Goal: Download file/media

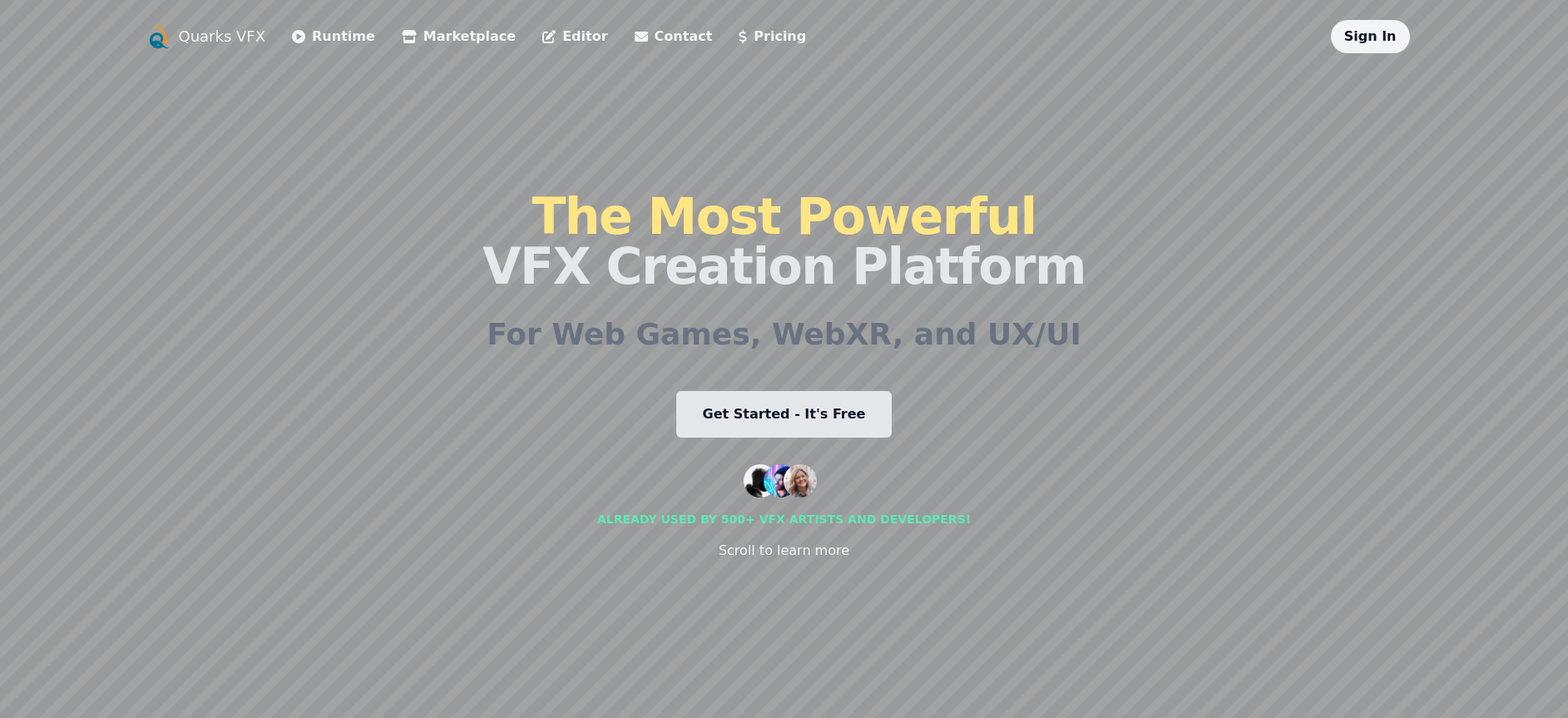
click at [1378, 40] on link "Sign In" at bounding box center [1371, 36] width 52 height 16
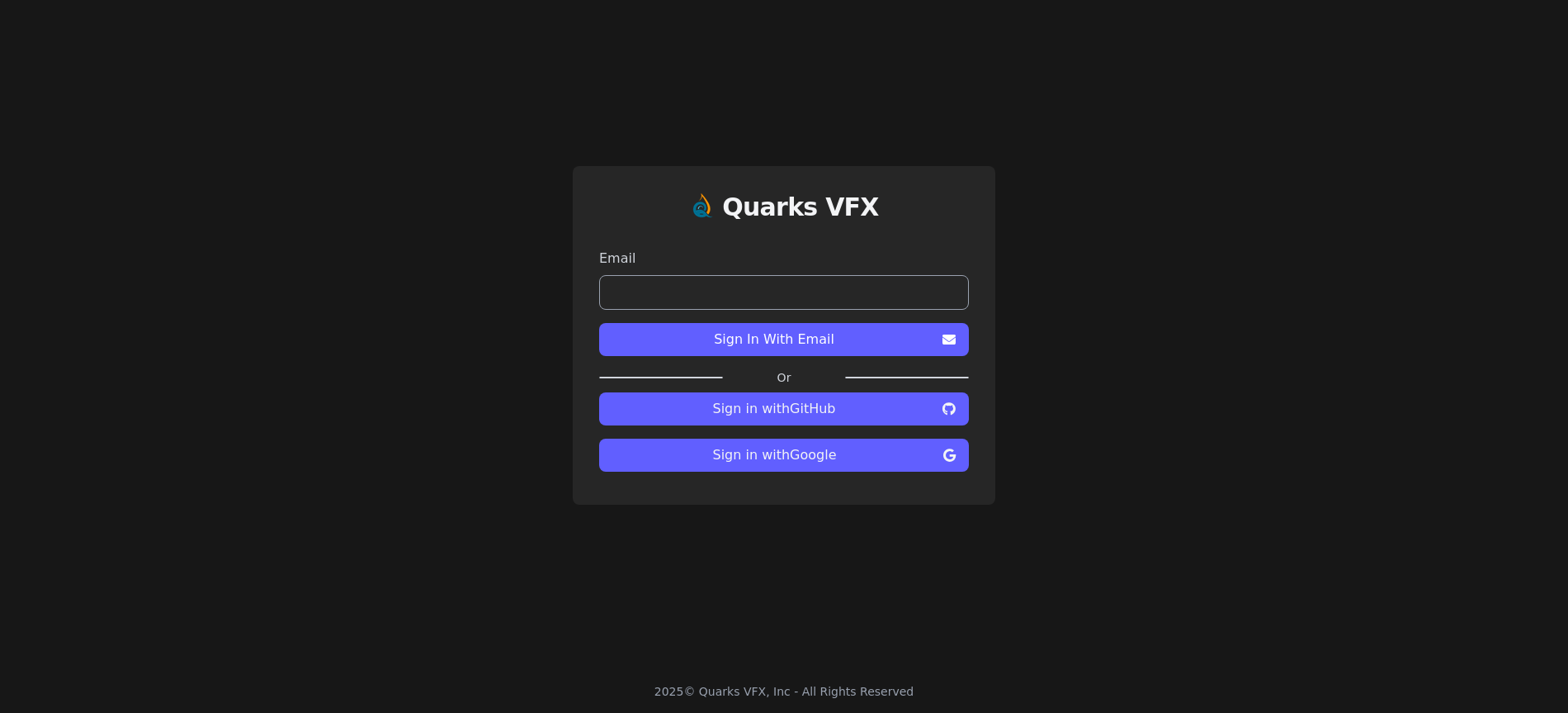
click at [813, 455] on span "Sign in with Google" at bounding box center [774, 455] width 324 height 20
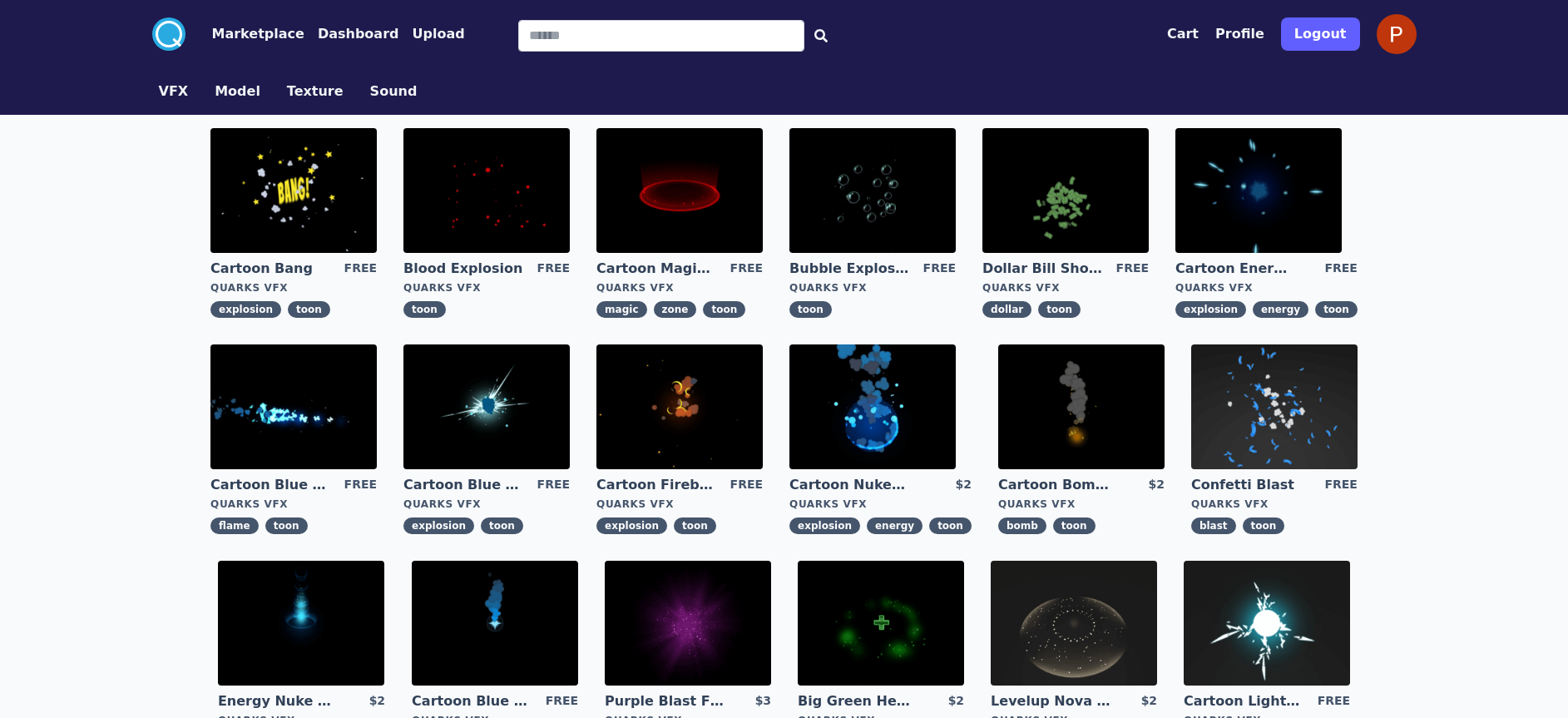
click at [670, 265] on link "Cartoon Magic Zone" at bounding box center [656, 268] width 120 height 18
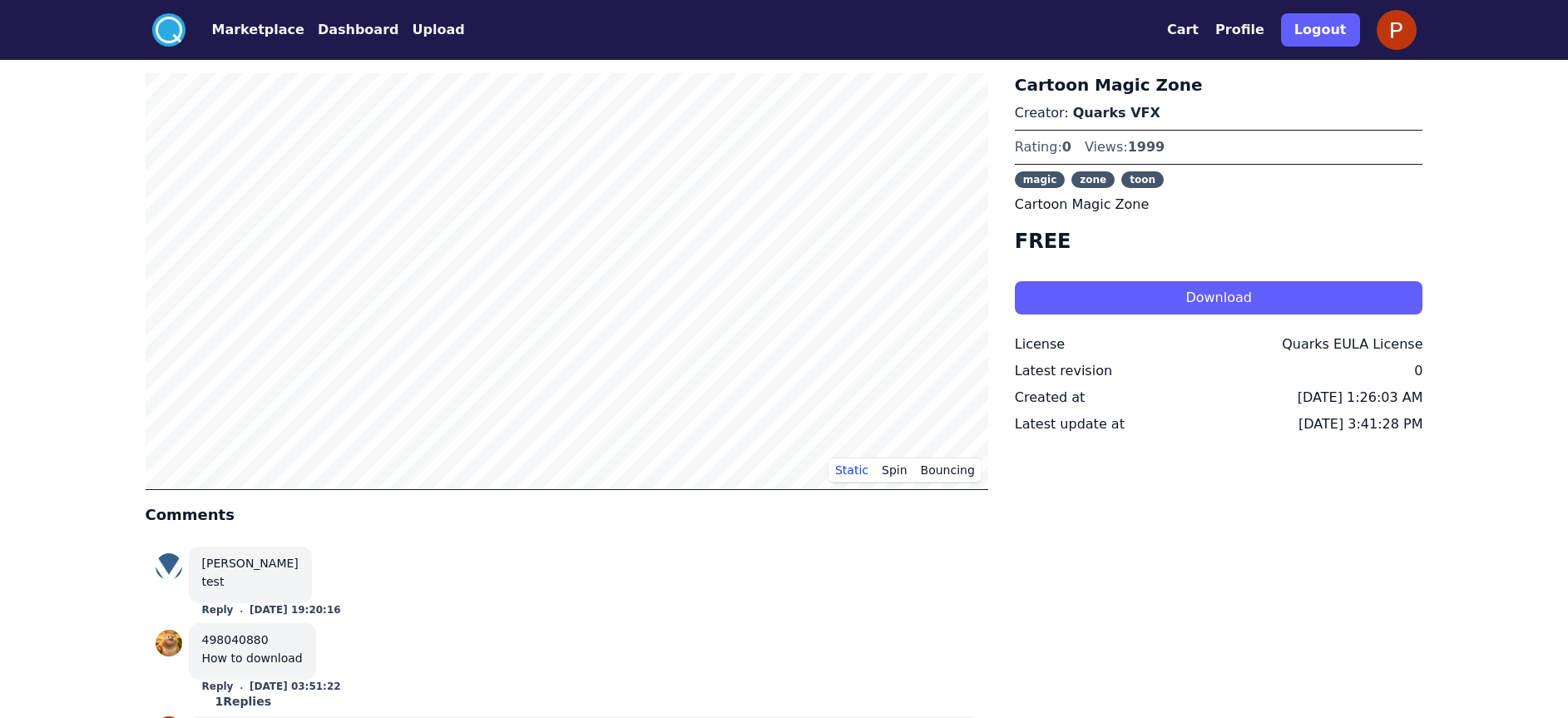
click at [323, 28] on button "Dashboard" at bounding box center [358, 30] width 82 height 20
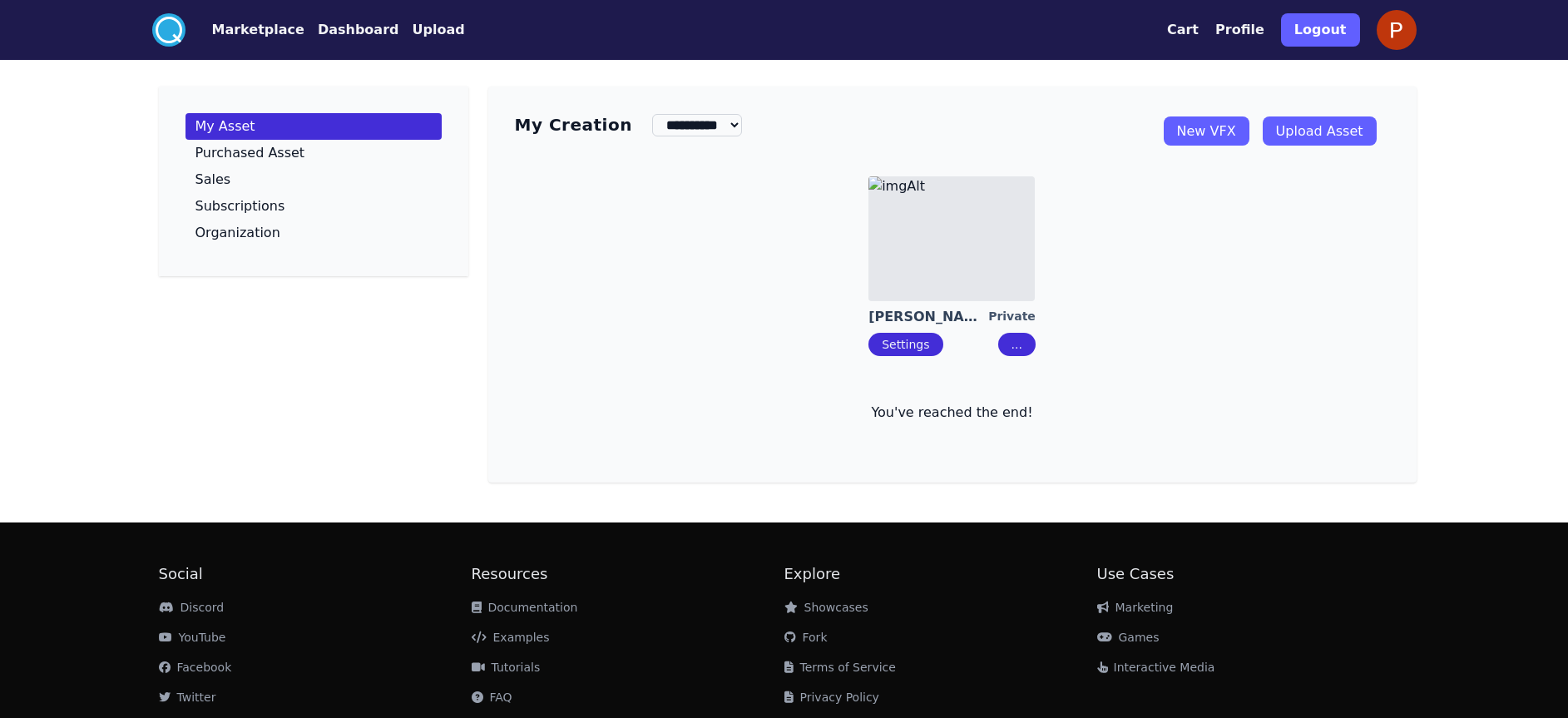
click at [1215, 136] on link "New VFX" at bounding box center [1206, 130] width 86 height 29
click at [355, 22] on button "Dashboard" at bounding box center [358, 30] width 82 height 20
click at [333, 34] on button "Dashboard" at bounding box center [358, 30] width 82 height 20
click at [268, 33] on button "Marketplace" at bounding box center [258, 30] width 93 height 20
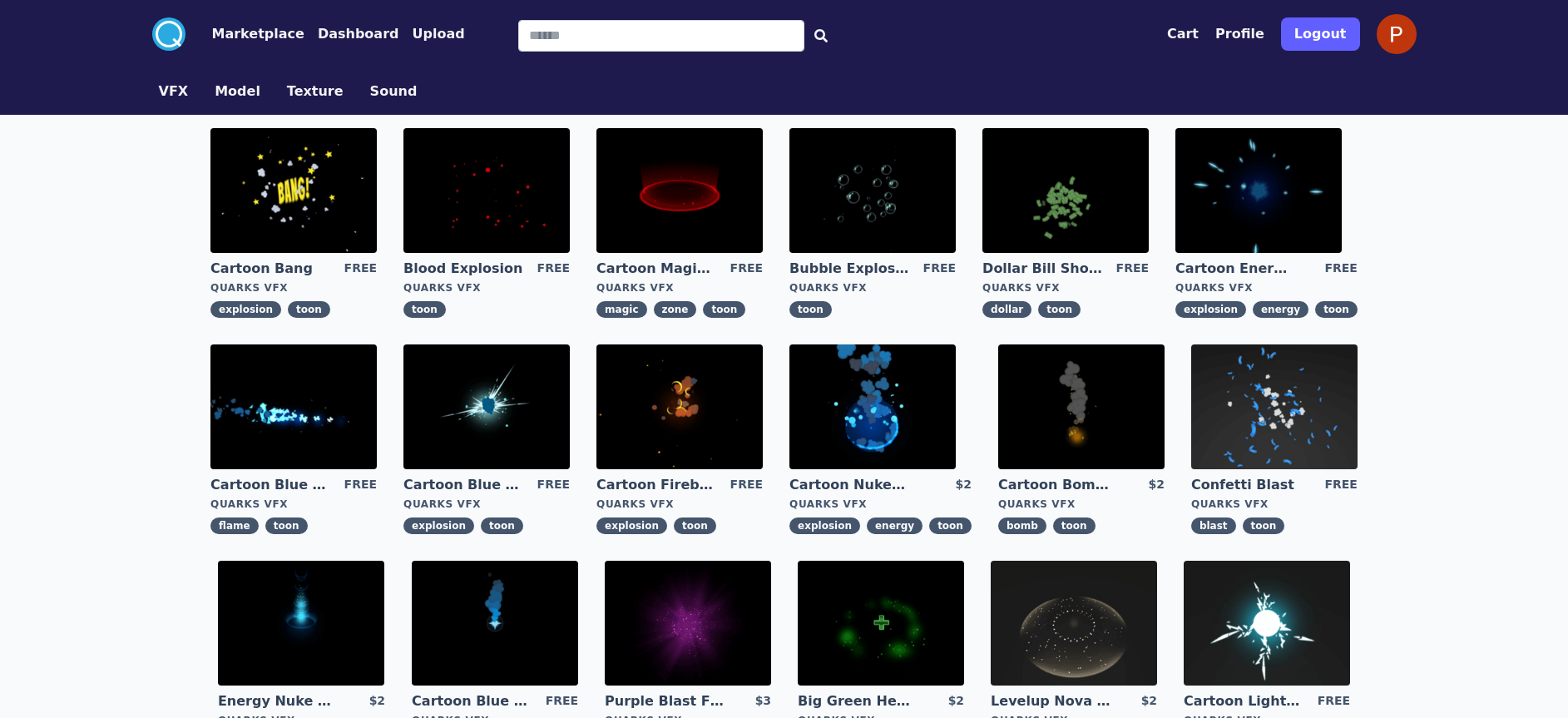
click at [683, 262] on link "Cartoon Magic Zone" at bounding box center [656, 268] width 120 height 18
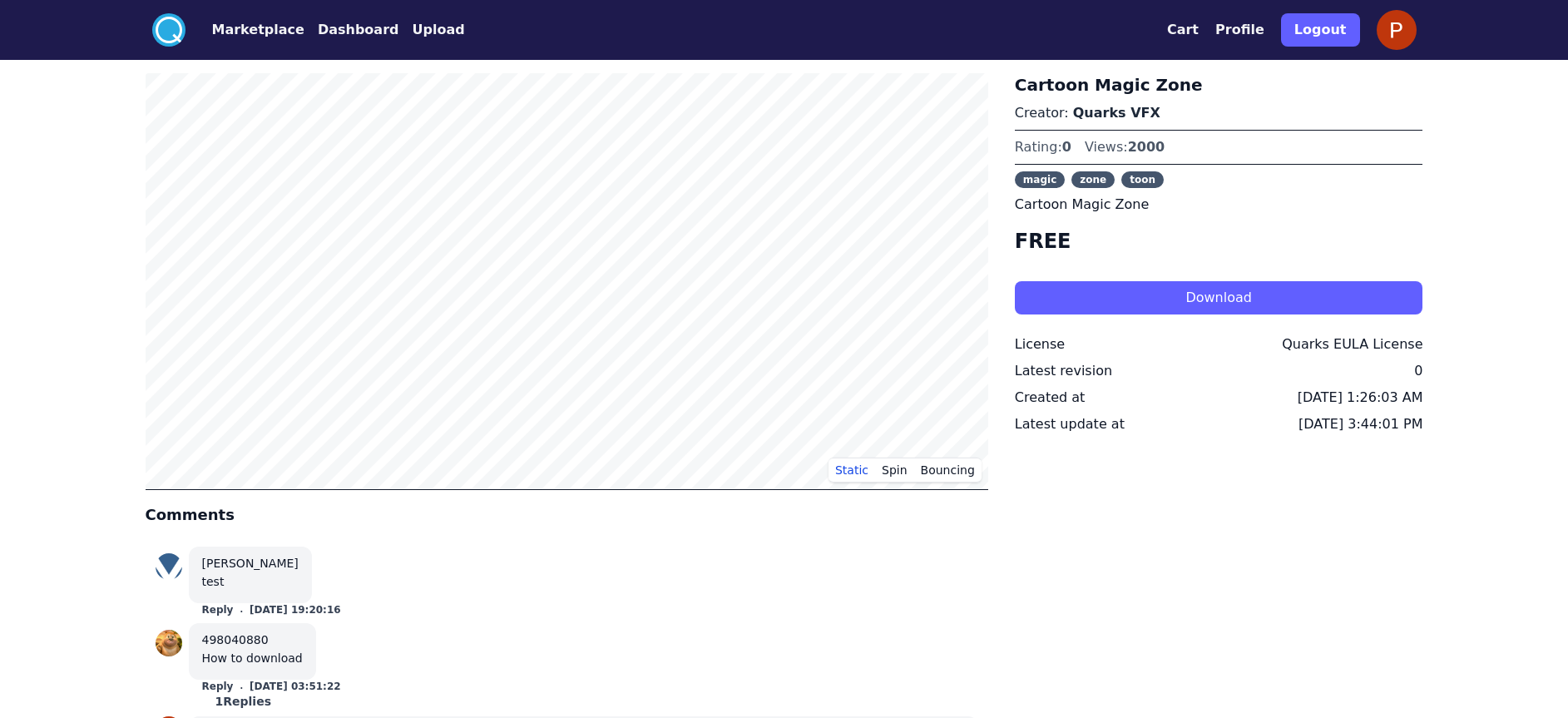
click at [1187, 295] on button "Download" at bounding box center [1220, 297] width 409 height 33
click at [341, 36] on button "Dashboard" at bounding box center [358, 30] width 82 height 20
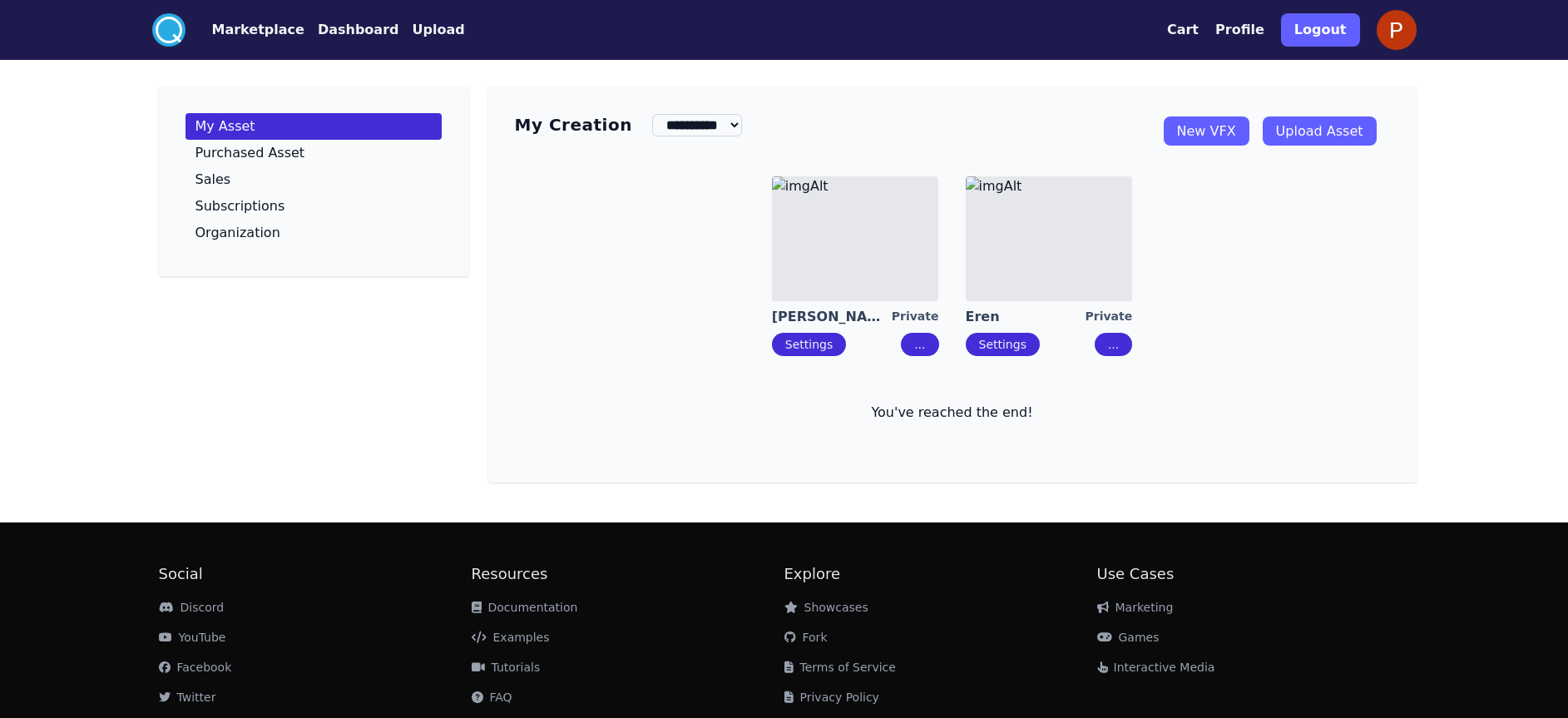
click at [1114, 353] on button "..." at bounding box center [1113, 345] width 38 height 23
click at [1139, 374] on div "Edit" at bounding box center [1140, 378] width 23 height 16
